Goal: Information Seeking & Learning: Learn about a topic

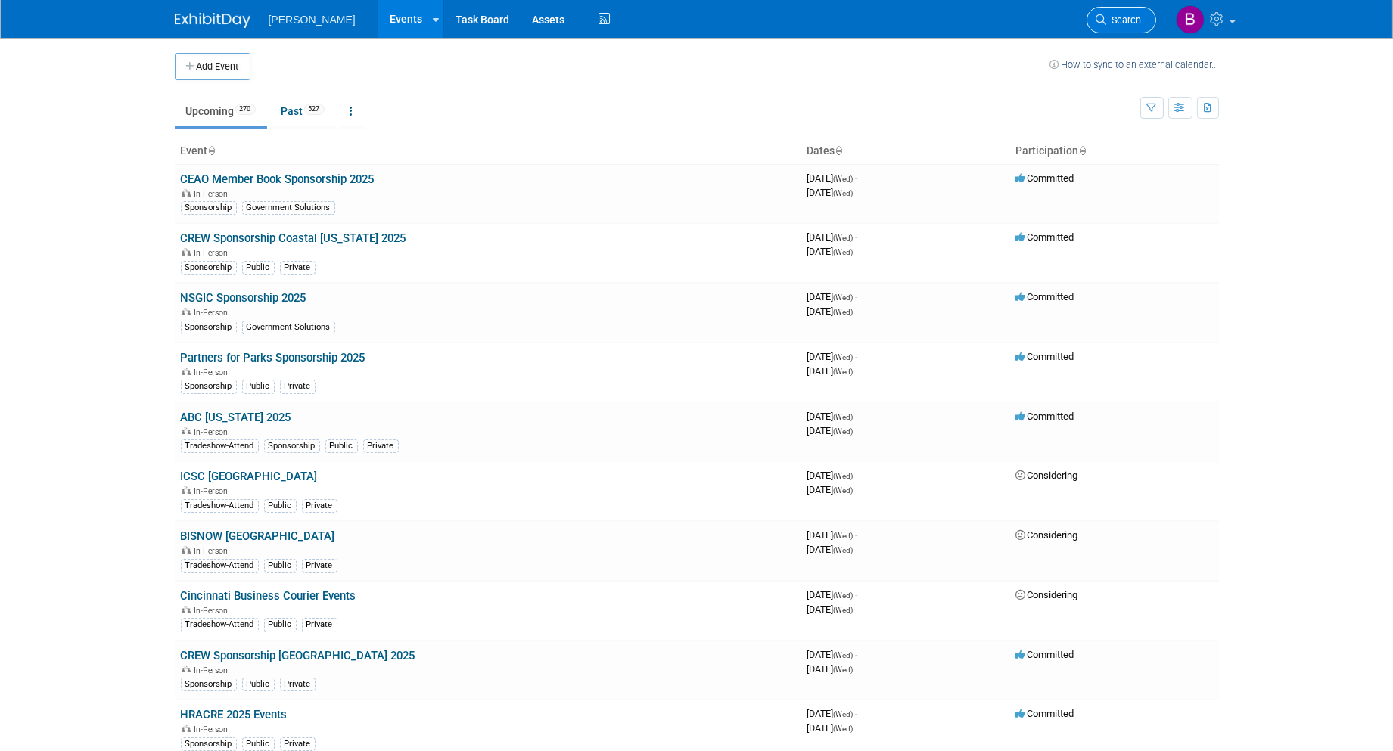
click at [1102, 26] on link "Search" at bounding box center [1121, 20] width 70 height 26
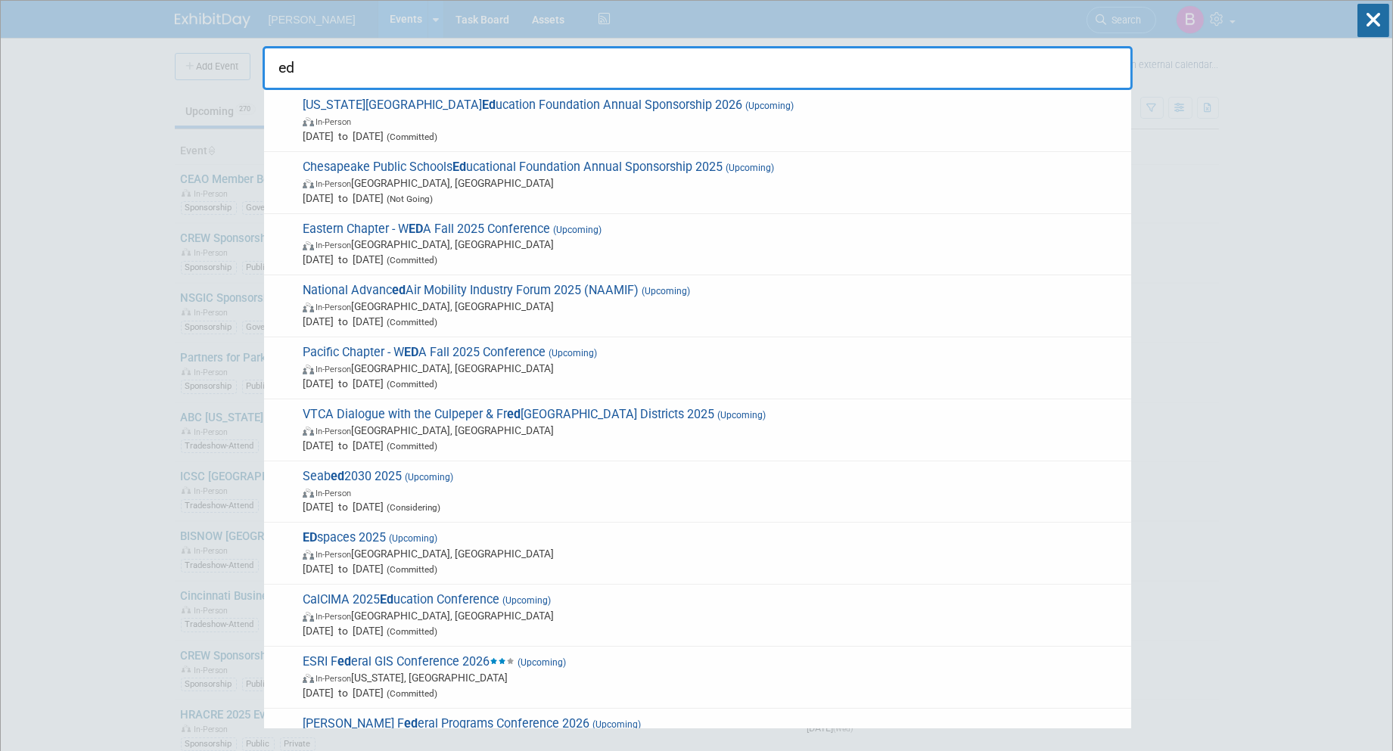
type input "e"
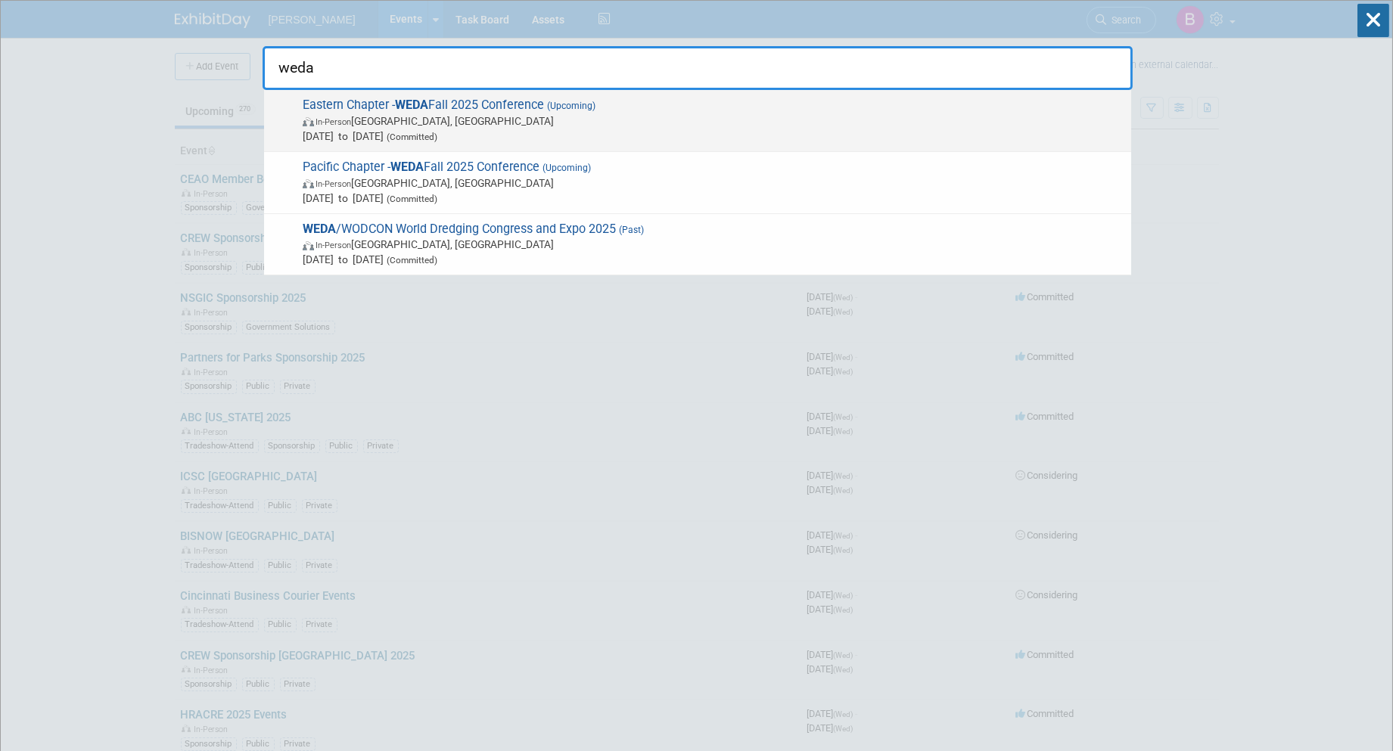
type input "weda"
click at [449, 117] on span "In-Person Portland, ME" at bounding box center [713, 120] width 821 height 15
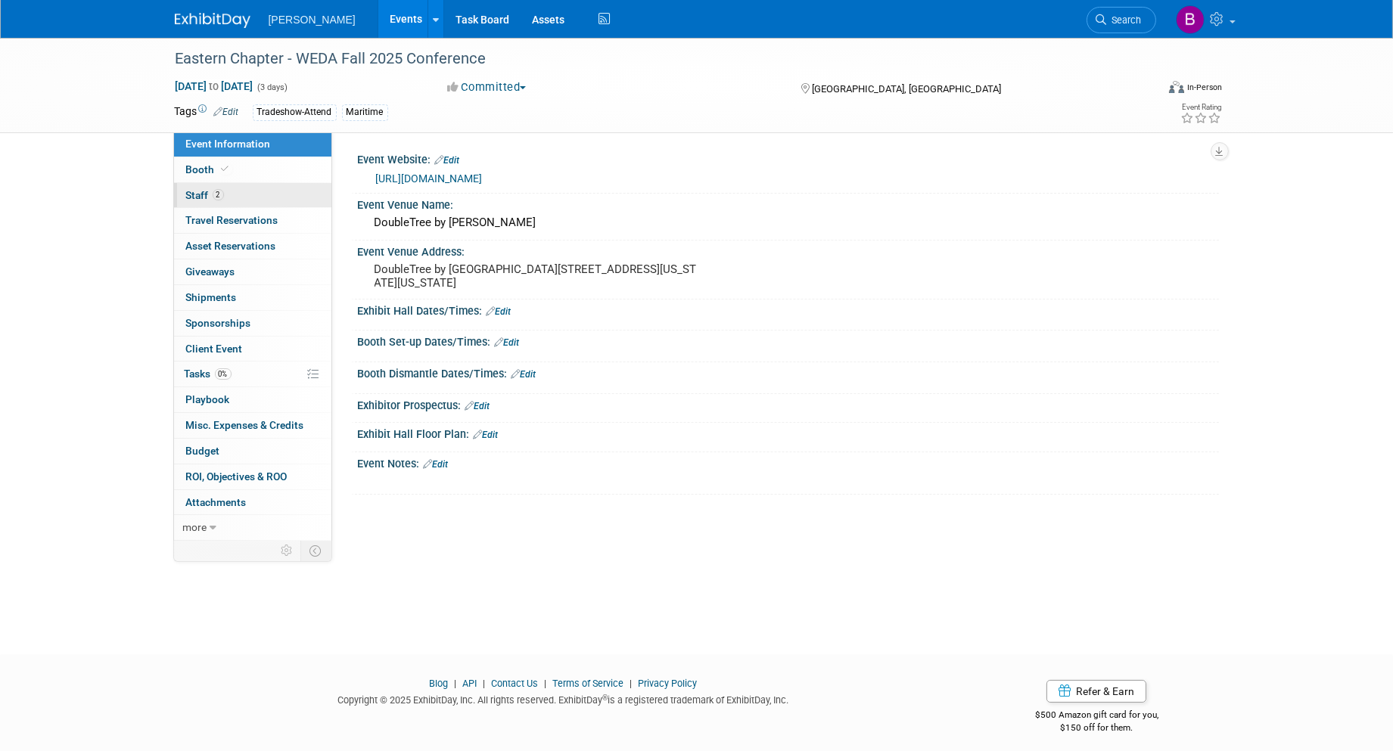
click at [223, 206] on link "2 Staff 2" at bounding box center [252, 195] width 157 height 25
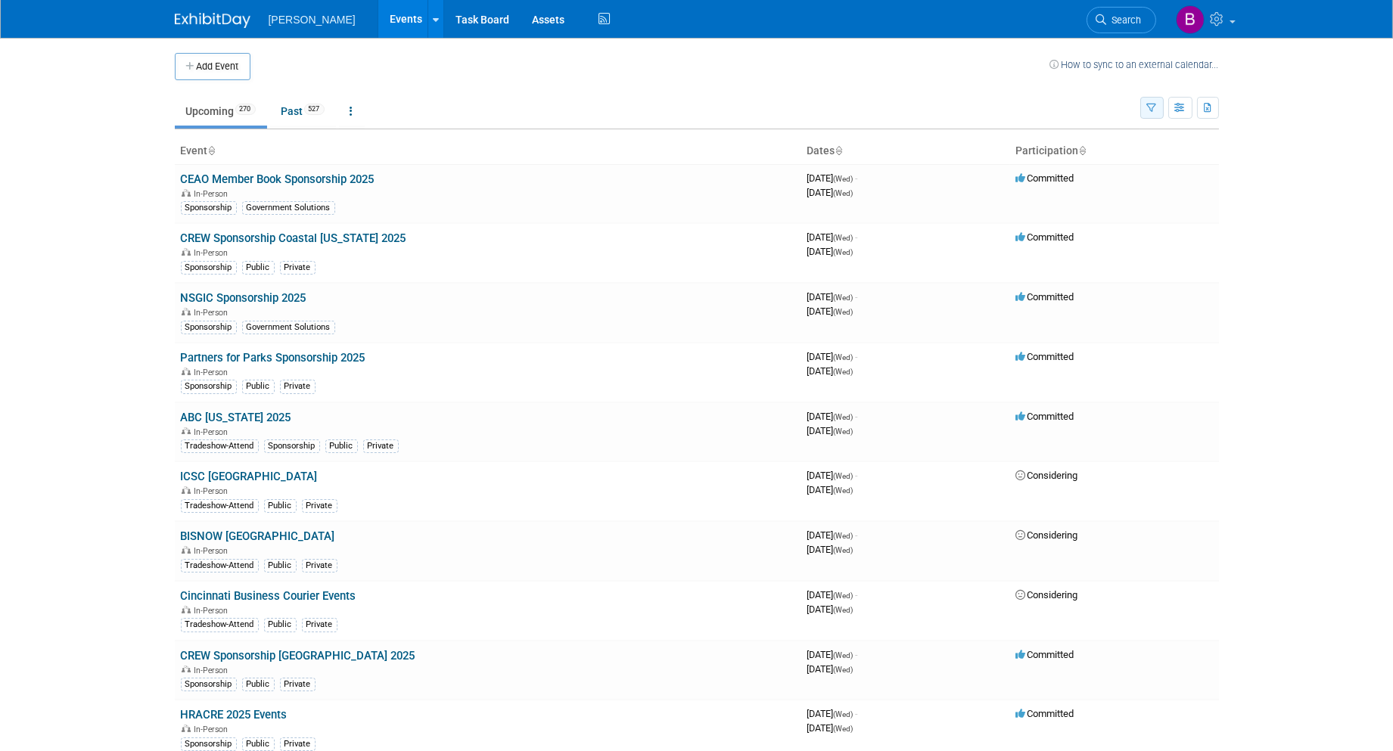
click at [1142, 101] on button "button" at bounding box center [1151, 108] width 23 height 22
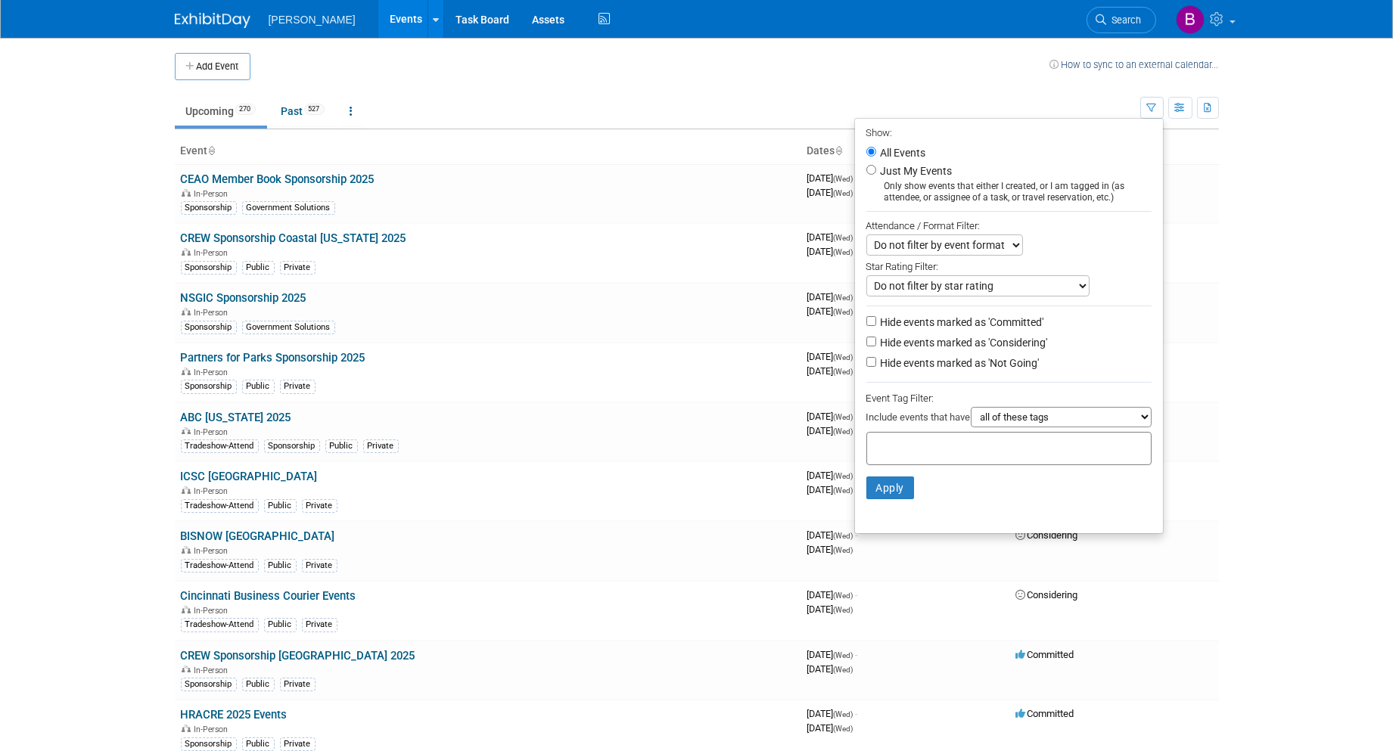
click at [1024, 457] on div at bounding box center [1008, 448] width 285 height 33
type input "ge"
click at [965, 481] on div "Geospatial" at bounding box center [964, 479] width 212 height 21
type input "Geospatial"
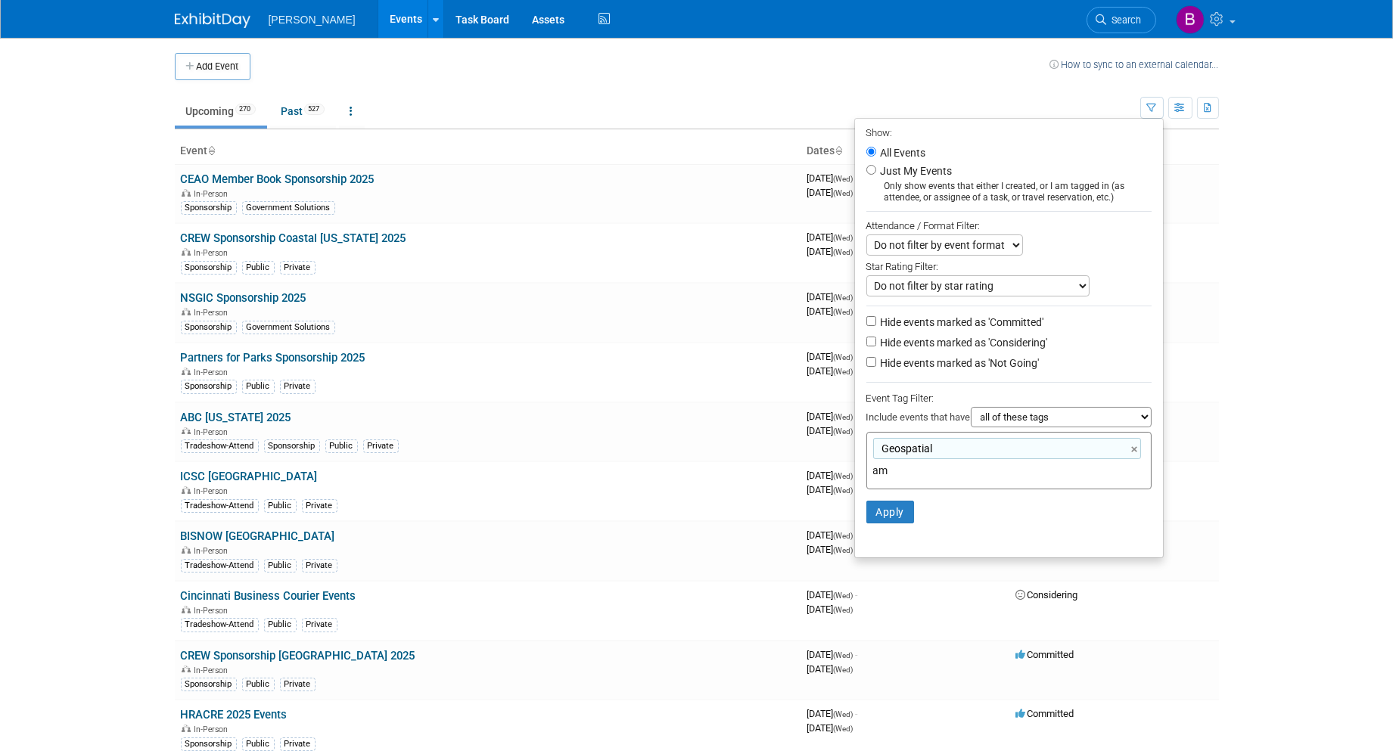
type input "a"
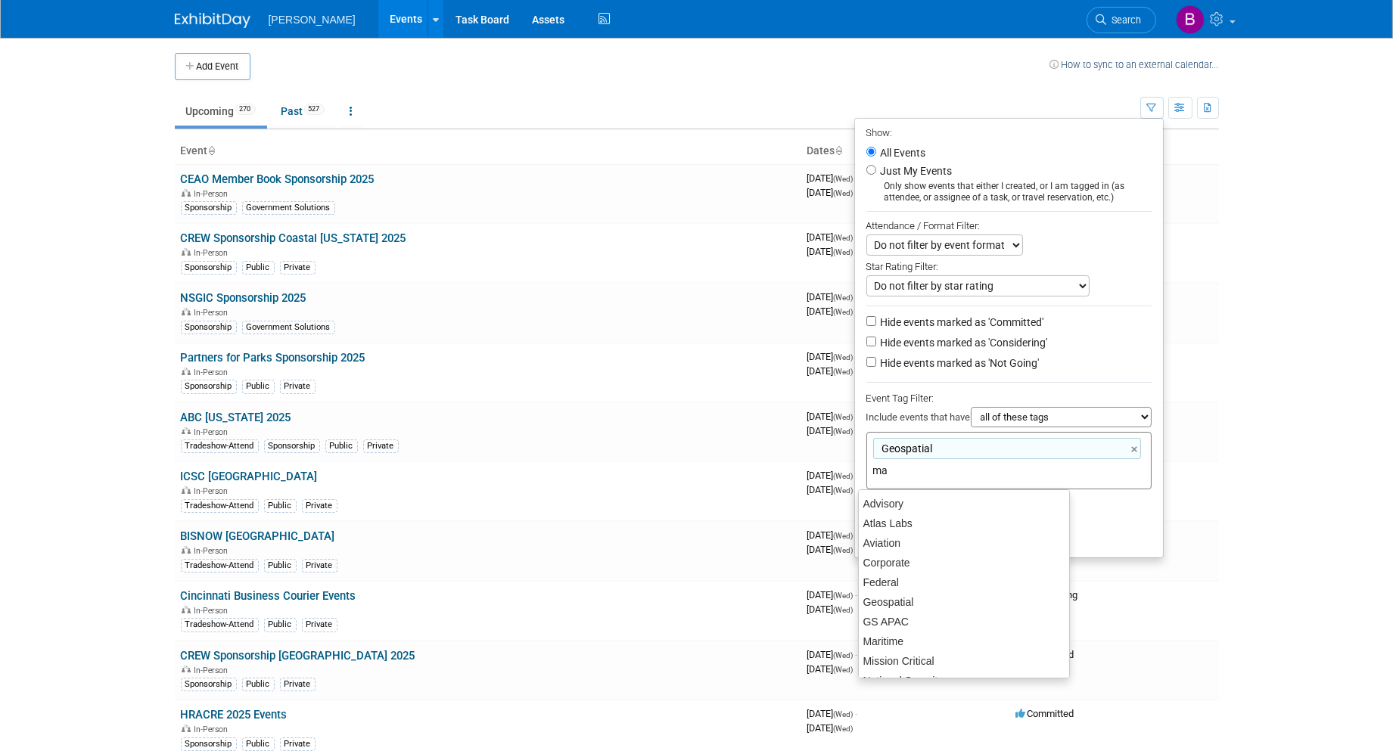
type input "mar"
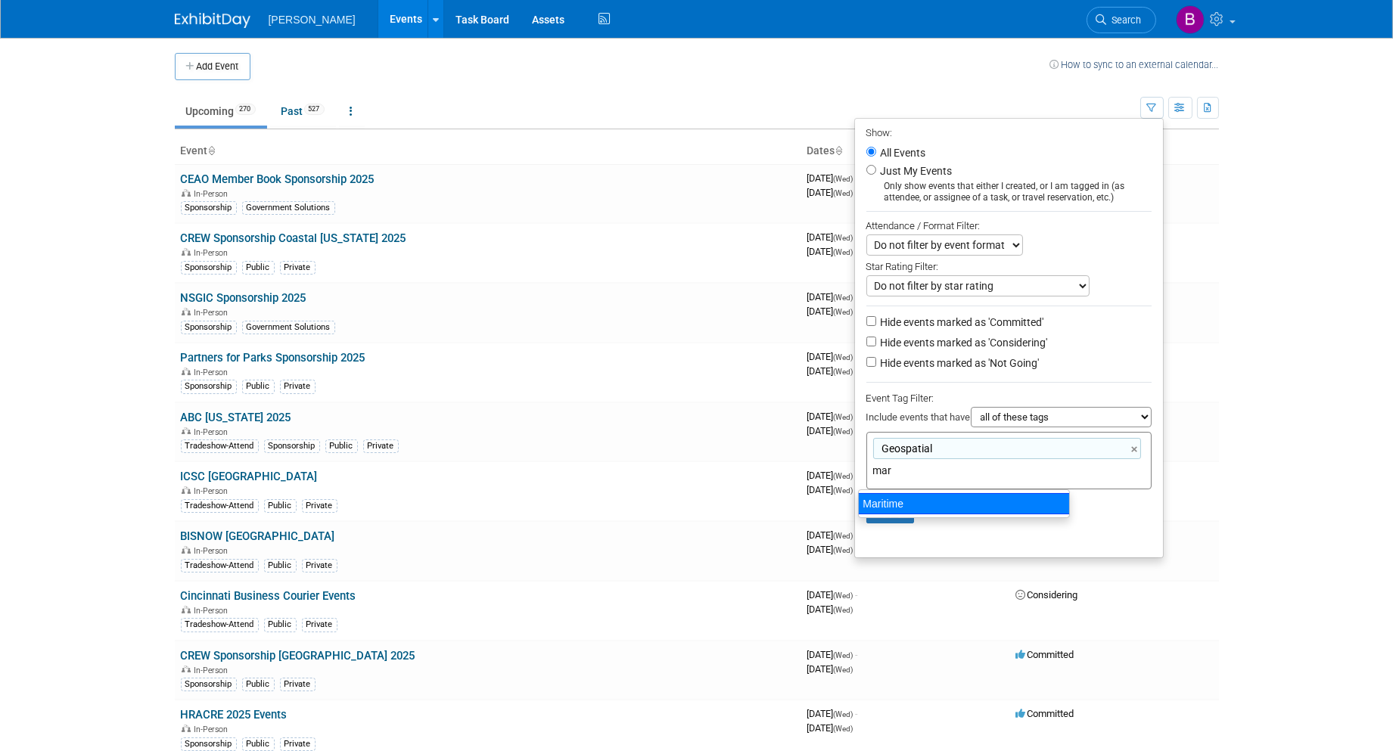
click at [936, 502] on div "Maritime" at bounding box center [964, 503] width 212 height 21
type input "Geospatial, Maritime"
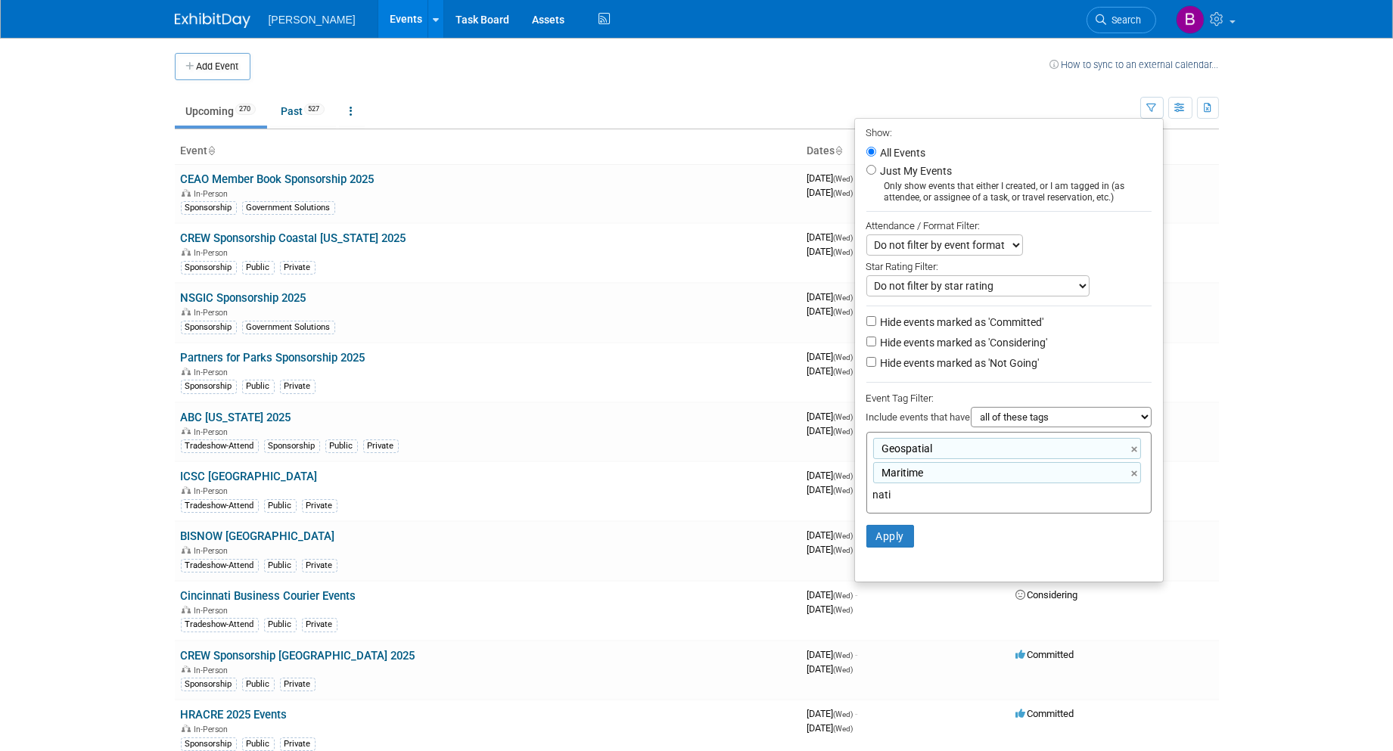
type input "natio"
click at [927, 533] on div "National Security" at bounding box center [964, 528] width 212 height 21
type input "Geospatial, Maritime, National Security"
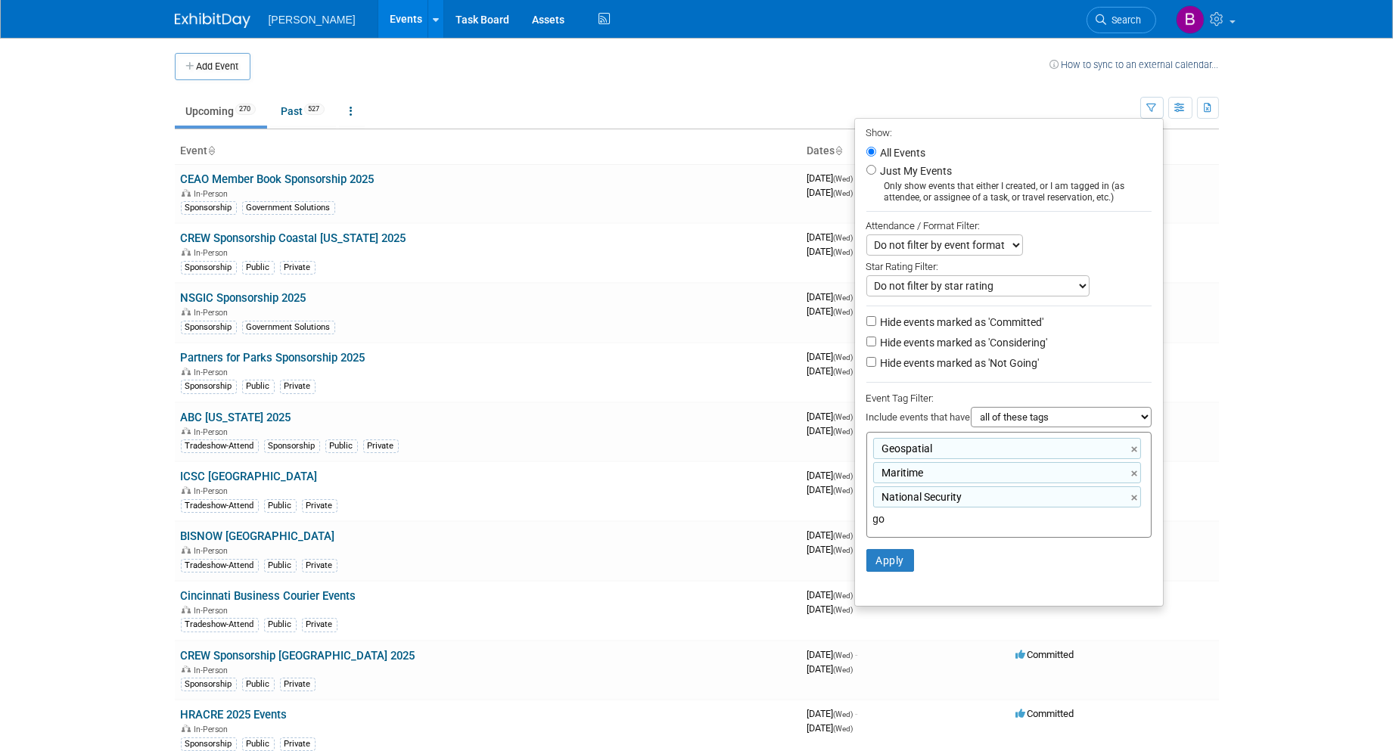
type input "gov"
click at [914, 546] on div "Government Solutions" at bounding box center [964, 552] width 212 height 21
type input "Geospatial, Maritime, National Security, Government Solutions"
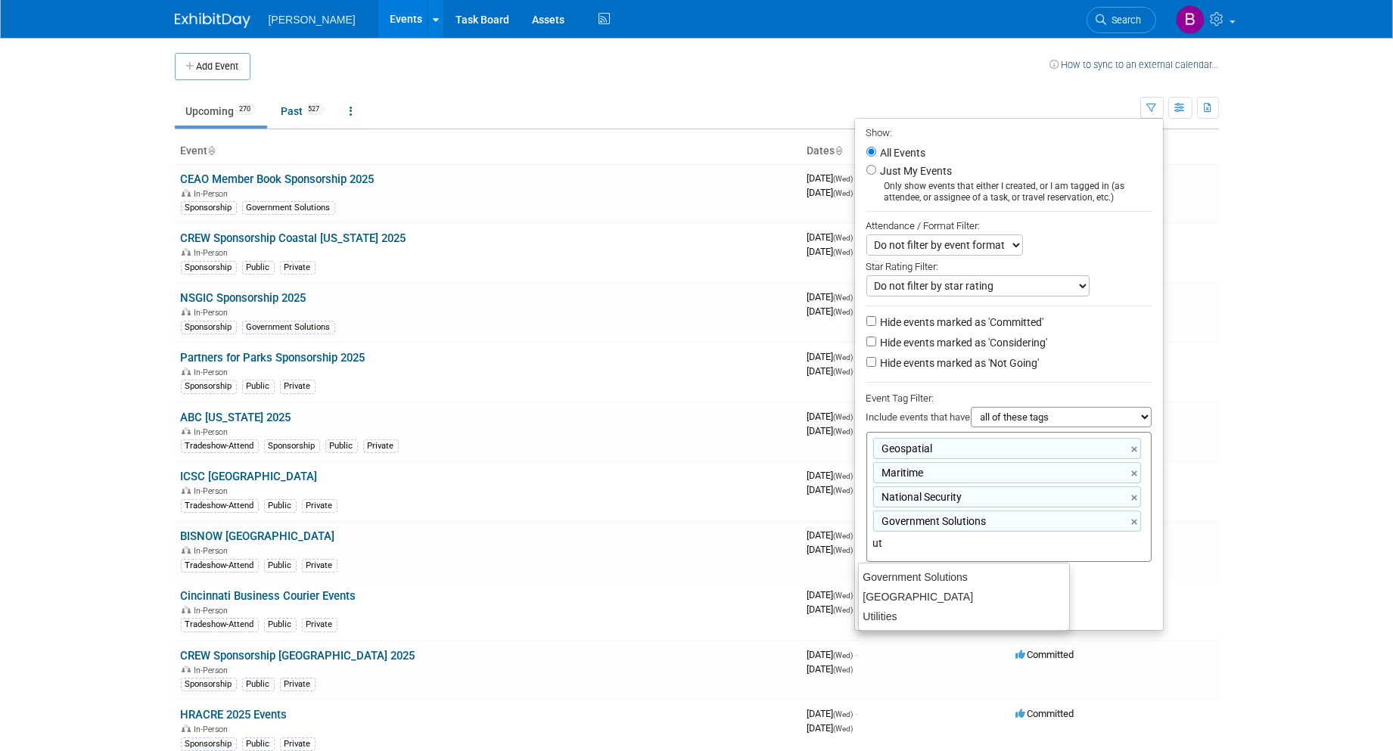
type input "u"
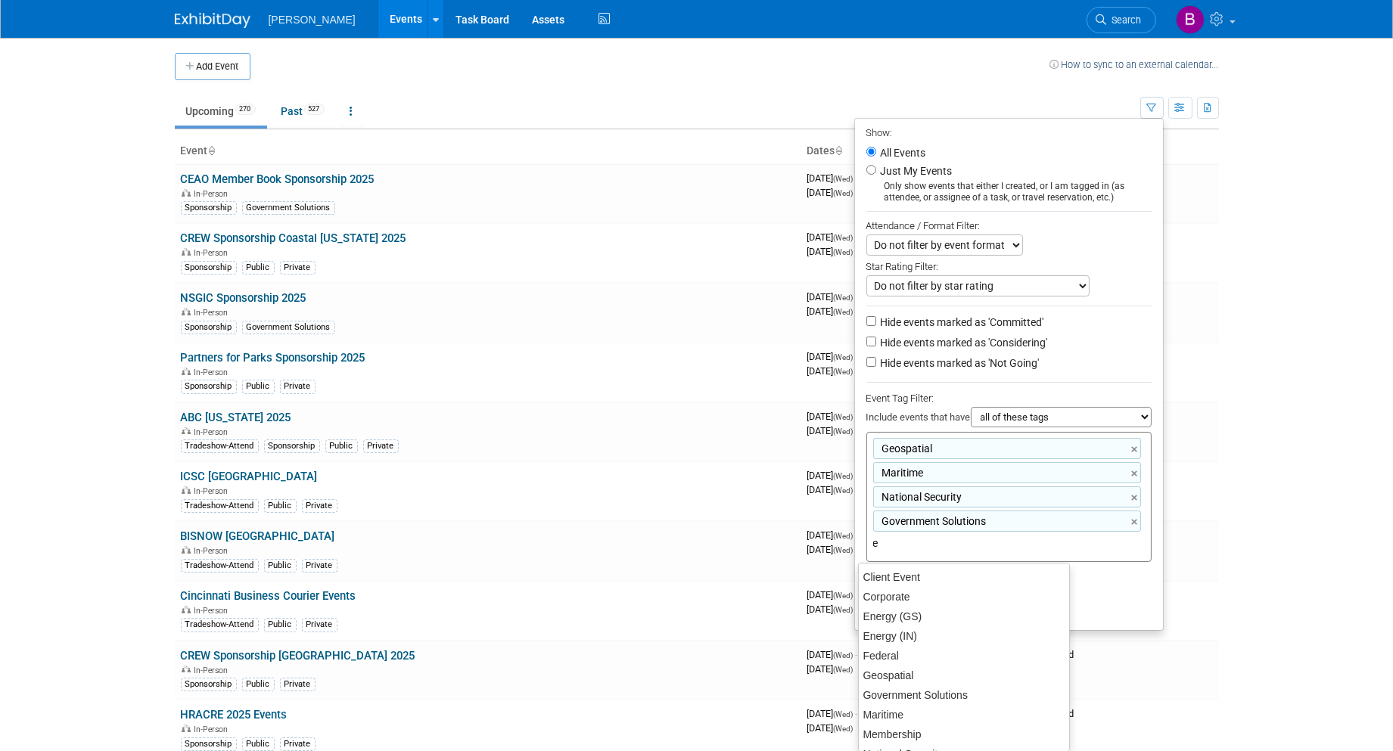
type input "en"
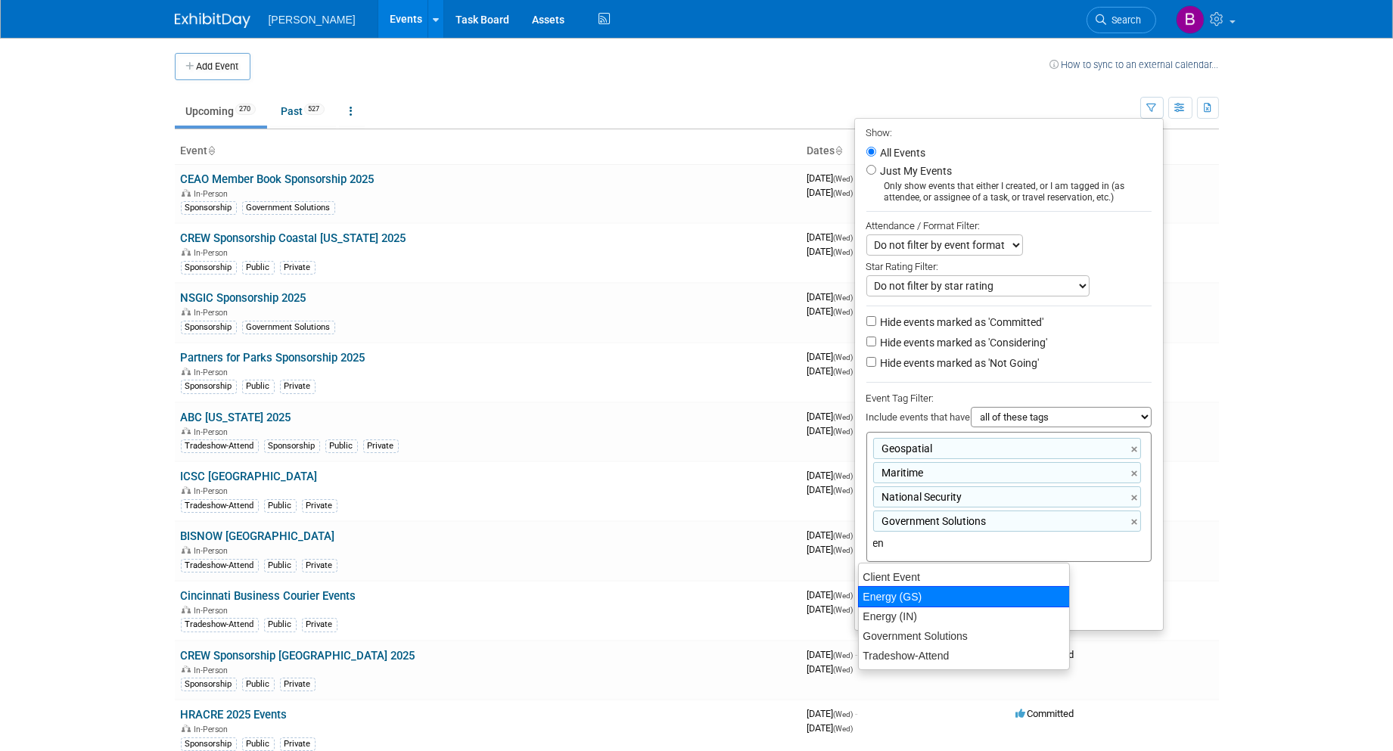
click at [943, 586] on div "Energy (GS)" at bounding box center [964, 596] width 212 height 21
type input "Geospatial, Maritime, National Security, Government Solutions, Energy (GS)"
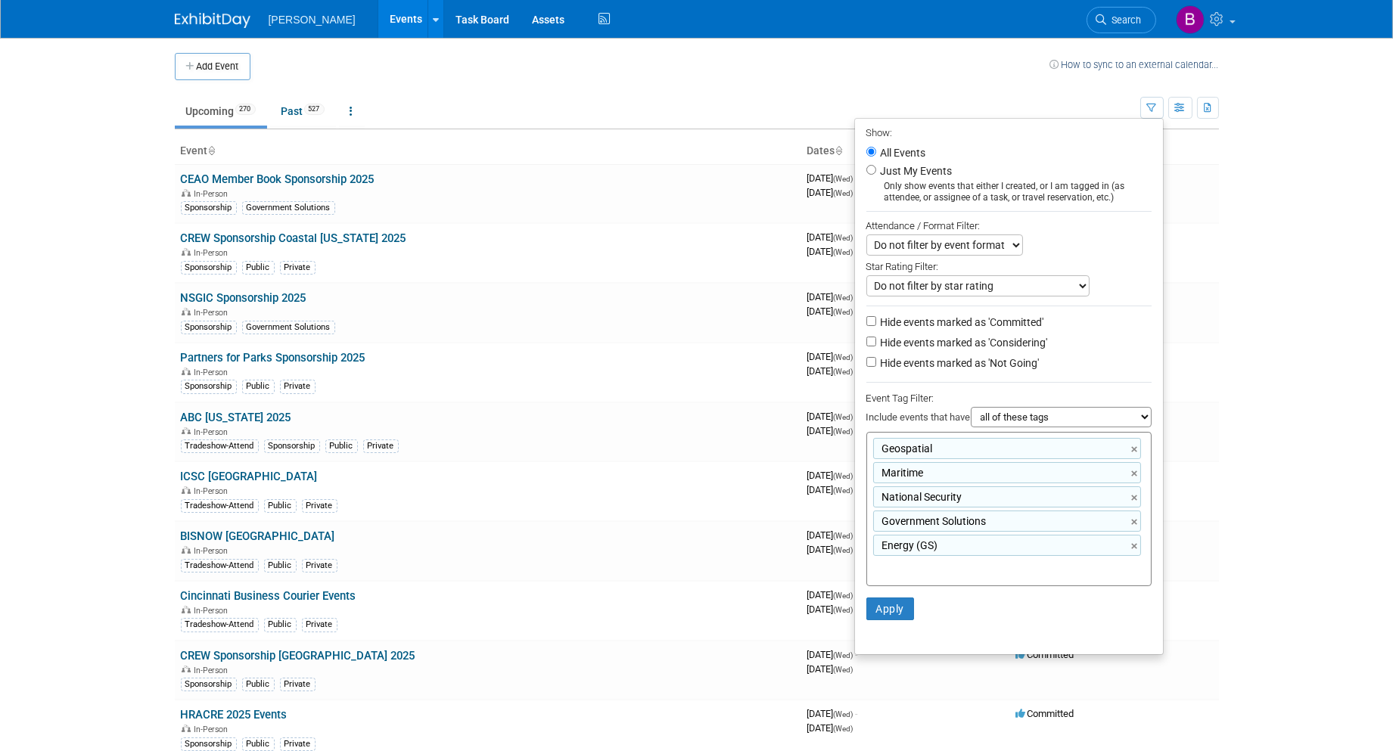
drag, startPoint x: 1030, startPoint y: 418, endPoint x: 1031, endPoint y: 427, distance: 9.9
click at [1030, 418] on select "all of these tags any one of these tags only and exactly these specific tags" at bounding box center [1061, 417] width 181 height 20
select select "any"
click at [971, 408] on select "all of these tags any one of these tags only and exactly these specific tags" at bounding box center [1061, 417] width 181 height 20
click at [971, 344] on label "Hide events marked as 'Considering'" at bounding box center [963, 342] width 170 height 15
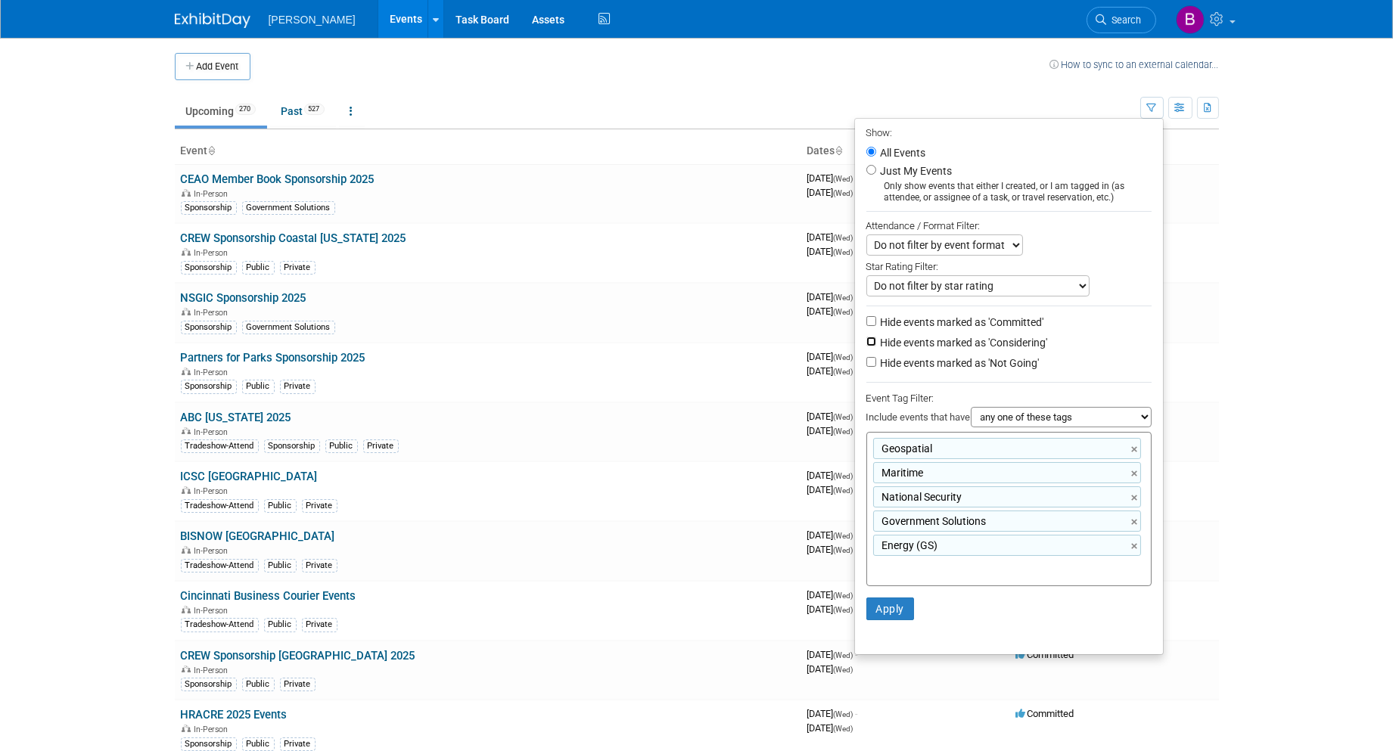
click at [876, 344] on input "Hide events marked as 'Considering'" at bounding box center [871, 342] width 10 height 10
checkbox input "true"
click at [968, 366] on label "Hide events marked as 'Not Going'" at bounding box center [959, 363] width 162 height 15
click at [876, 366] on input "Hide events marked as 'Not Going'" at bounding box center [871, 362] width 10 height 10
checkbox input "true"
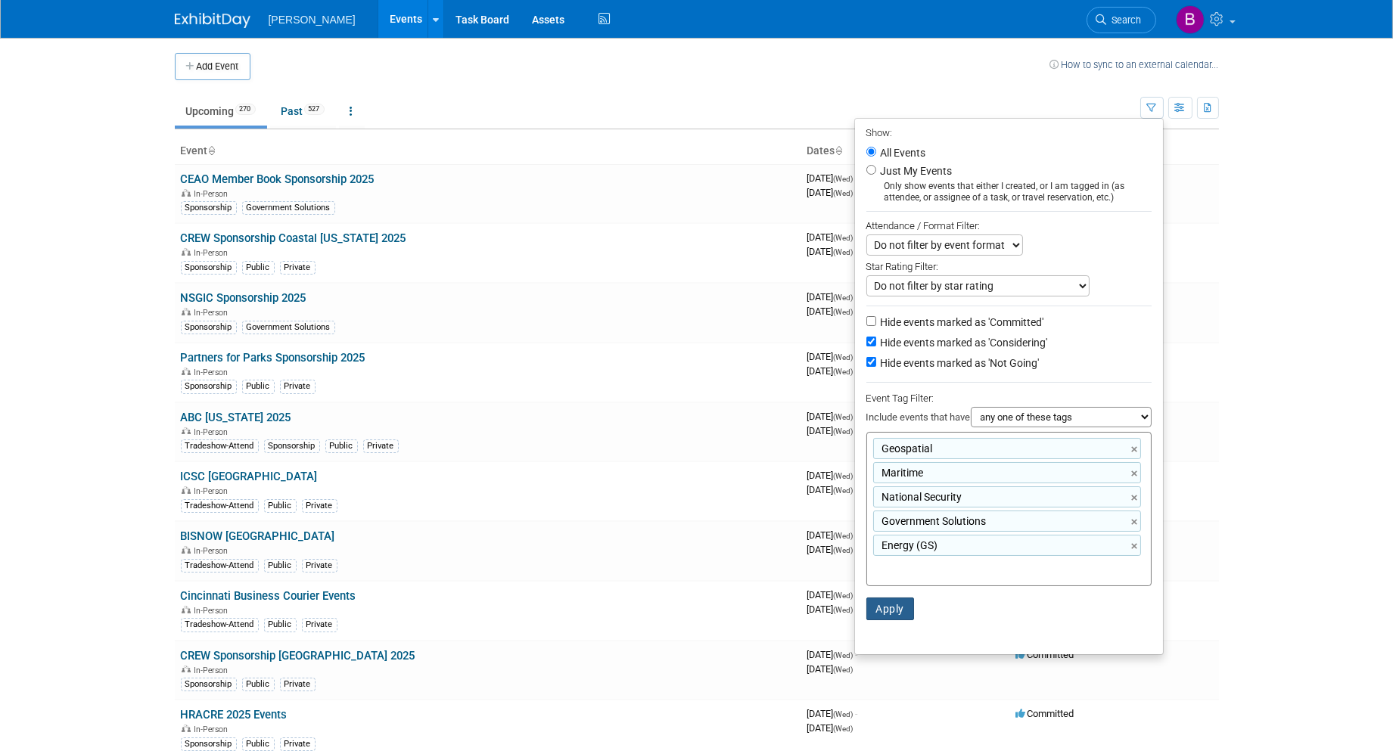
click at [883, 602] on button "Apply" at bounding box center [890, 609] width 48 height 23
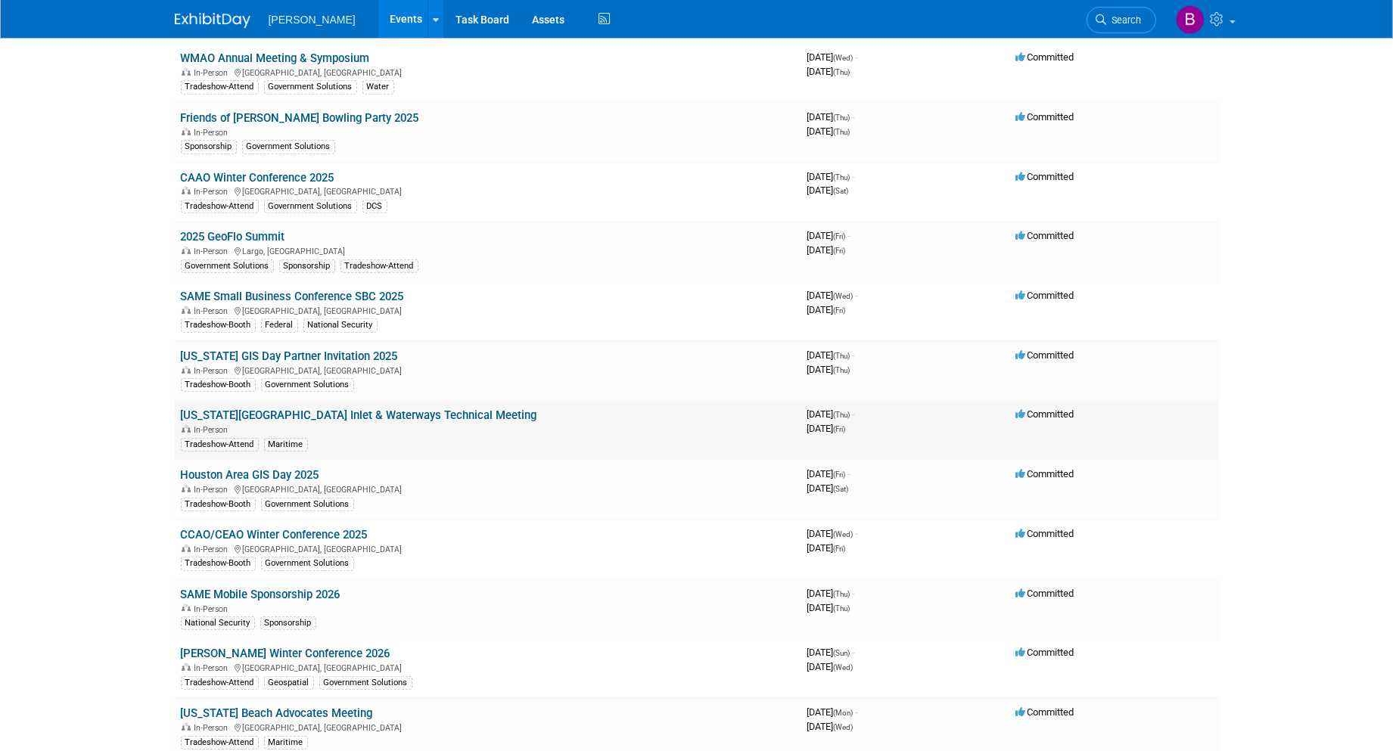
scroll to position [1849, 0]
